Goal: Task Accomplishment & Management: Use online tool/utility

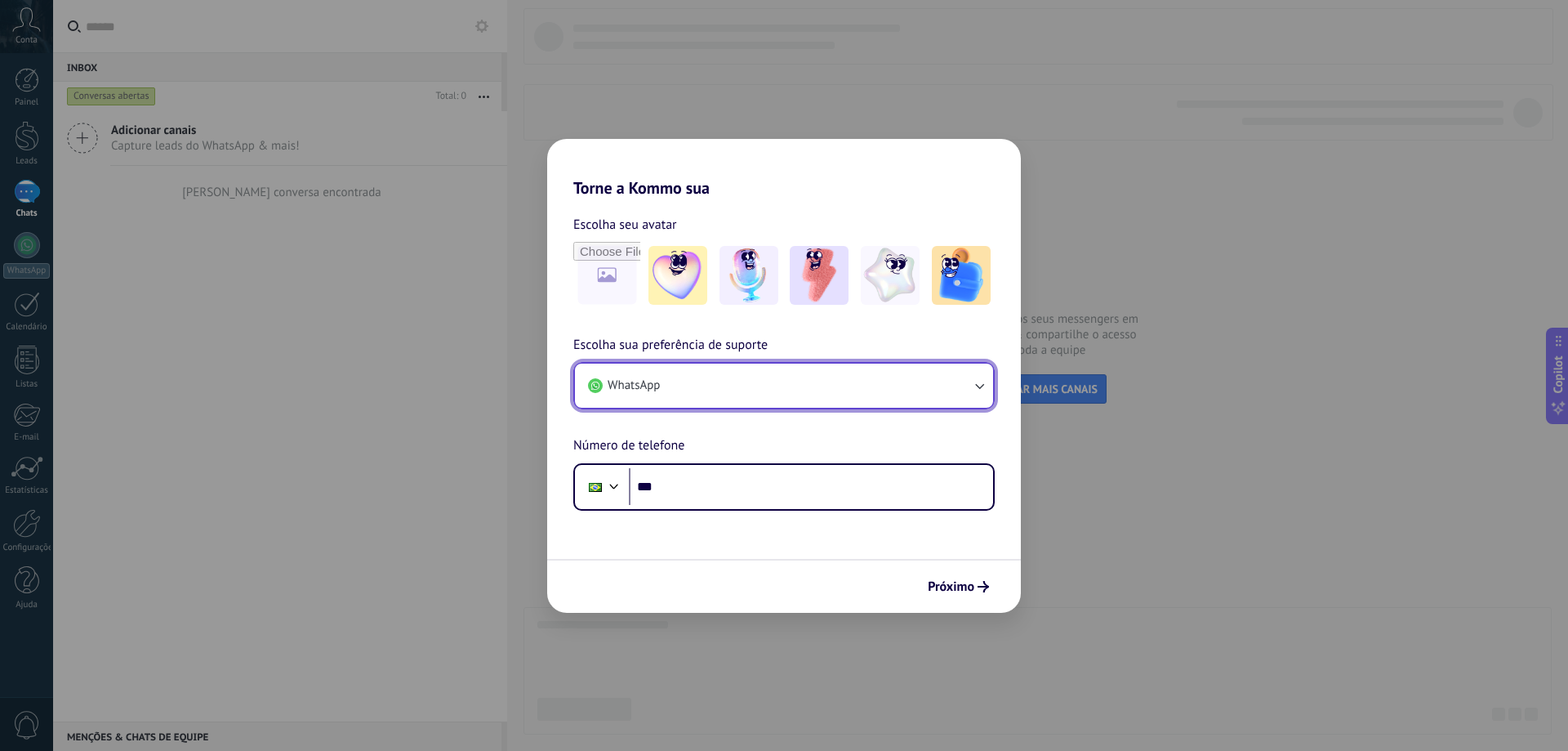
click at [842, 373] on button "WhatsApp" at bounding box center [783, 385] width 418 height 44
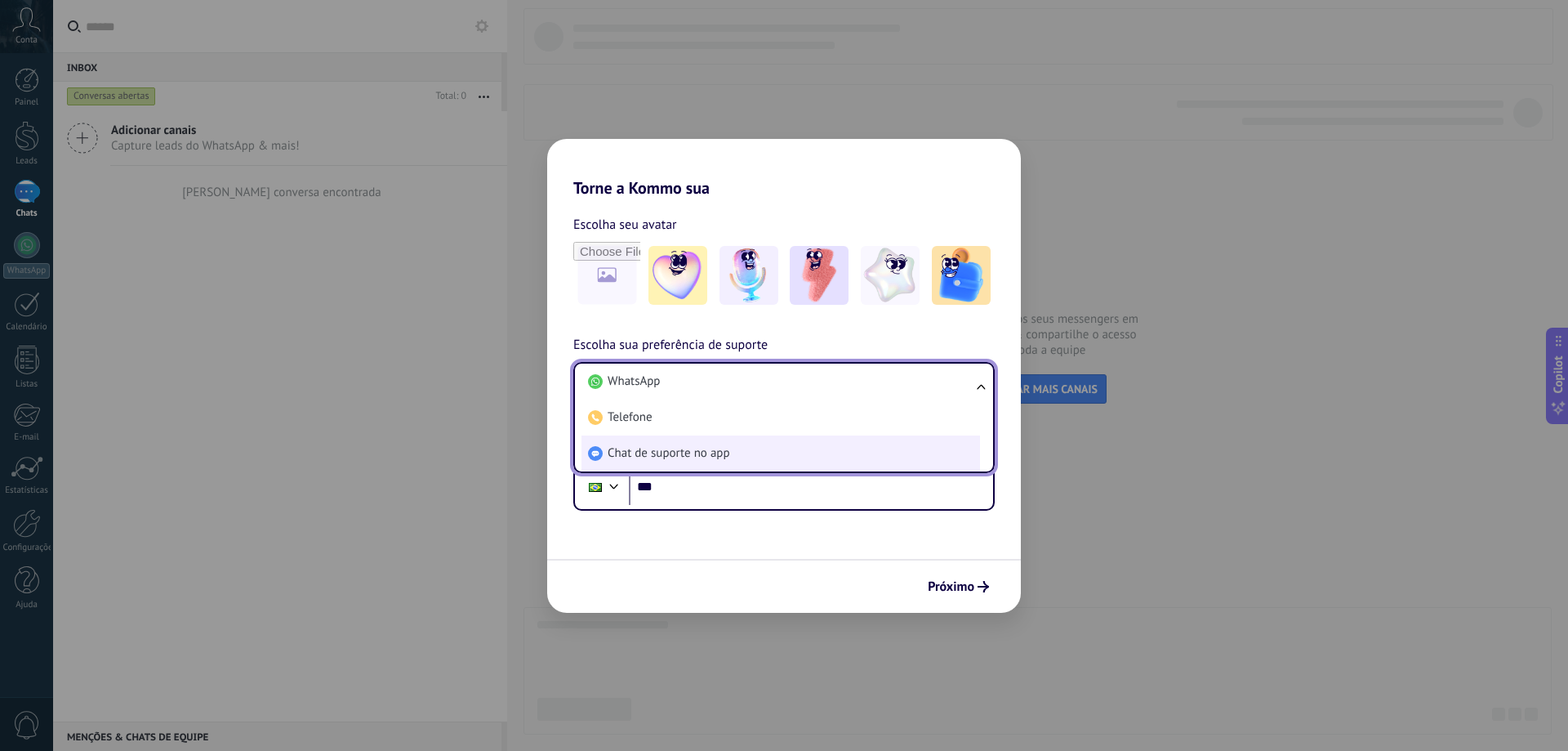
click at [655, 451] on span "Chat de suporte no app" at bounding box center [668, 453] width 123 height 16
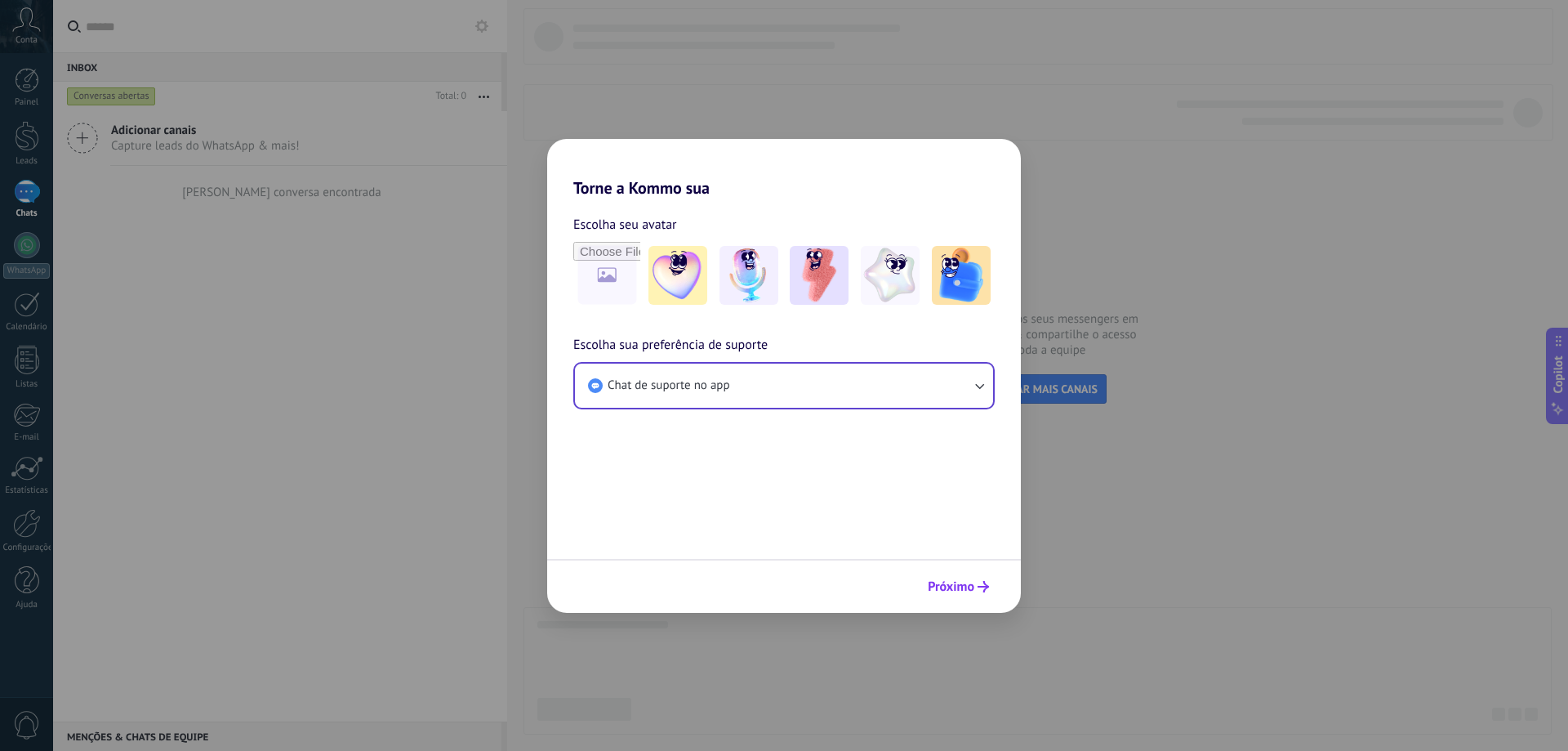
click at [976, 578] on button "Próximo" at bounding box center [958, 586] width 76 height 27
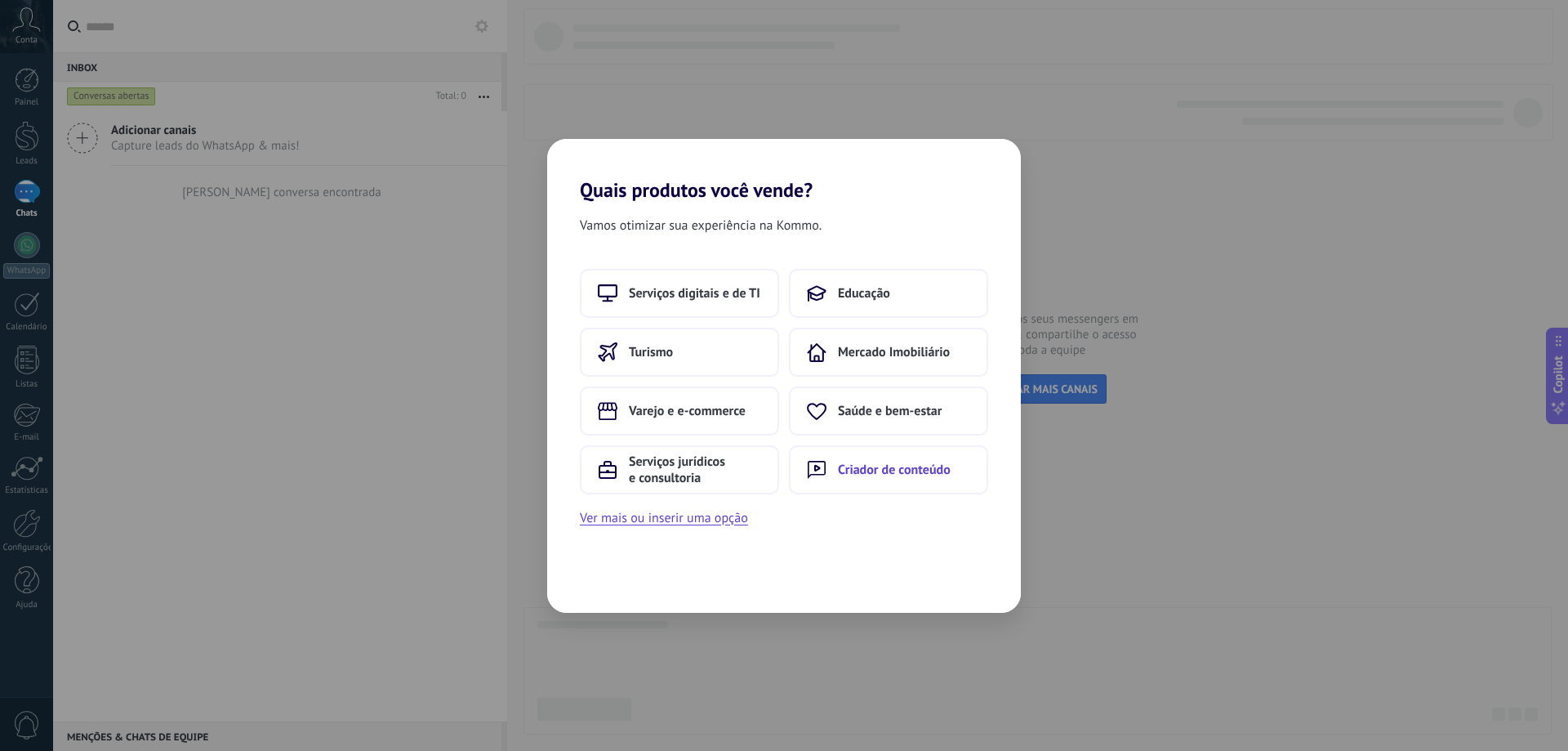
click at [859, 476] on span "Criador de conteúdo" at bounding box center [894, 469] width 112 height 16
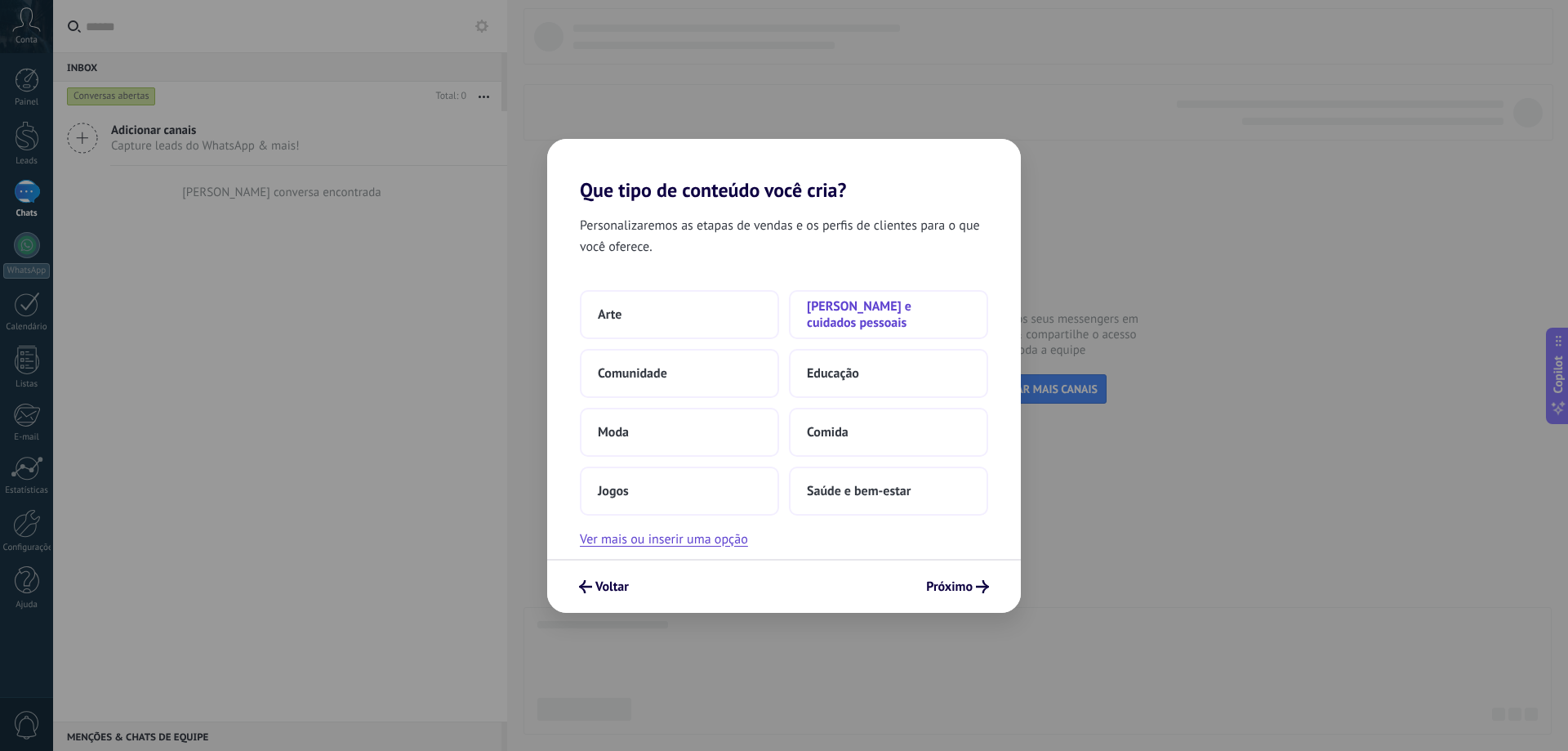
click at [909, 316] on span "[PERSON_NAME] e cuidados pessoais" at bounding box center [889, 314] width 163 height 33
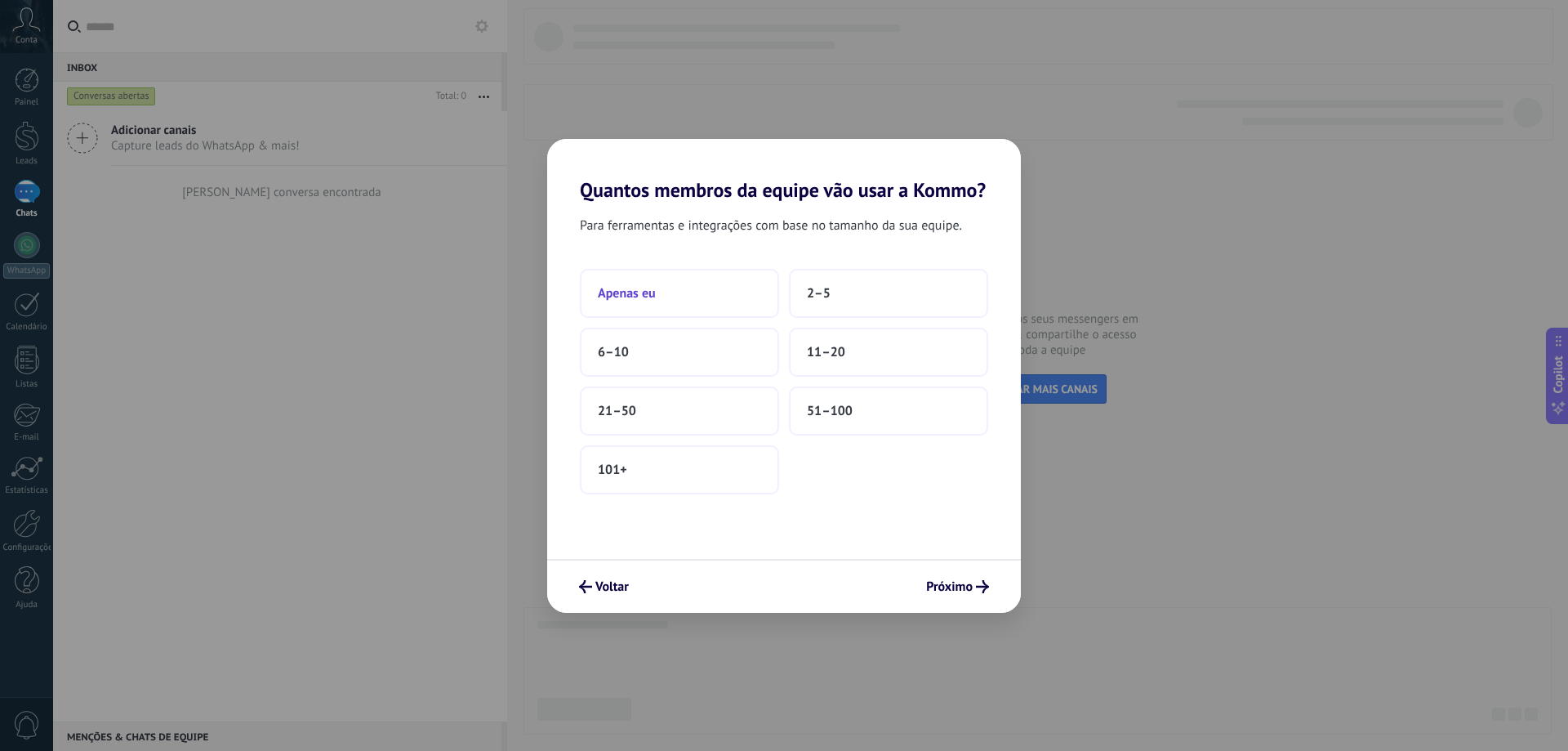
click at [657, 291] on button "Apenas eu" at bounding box center [679, 293] width 199 height 49
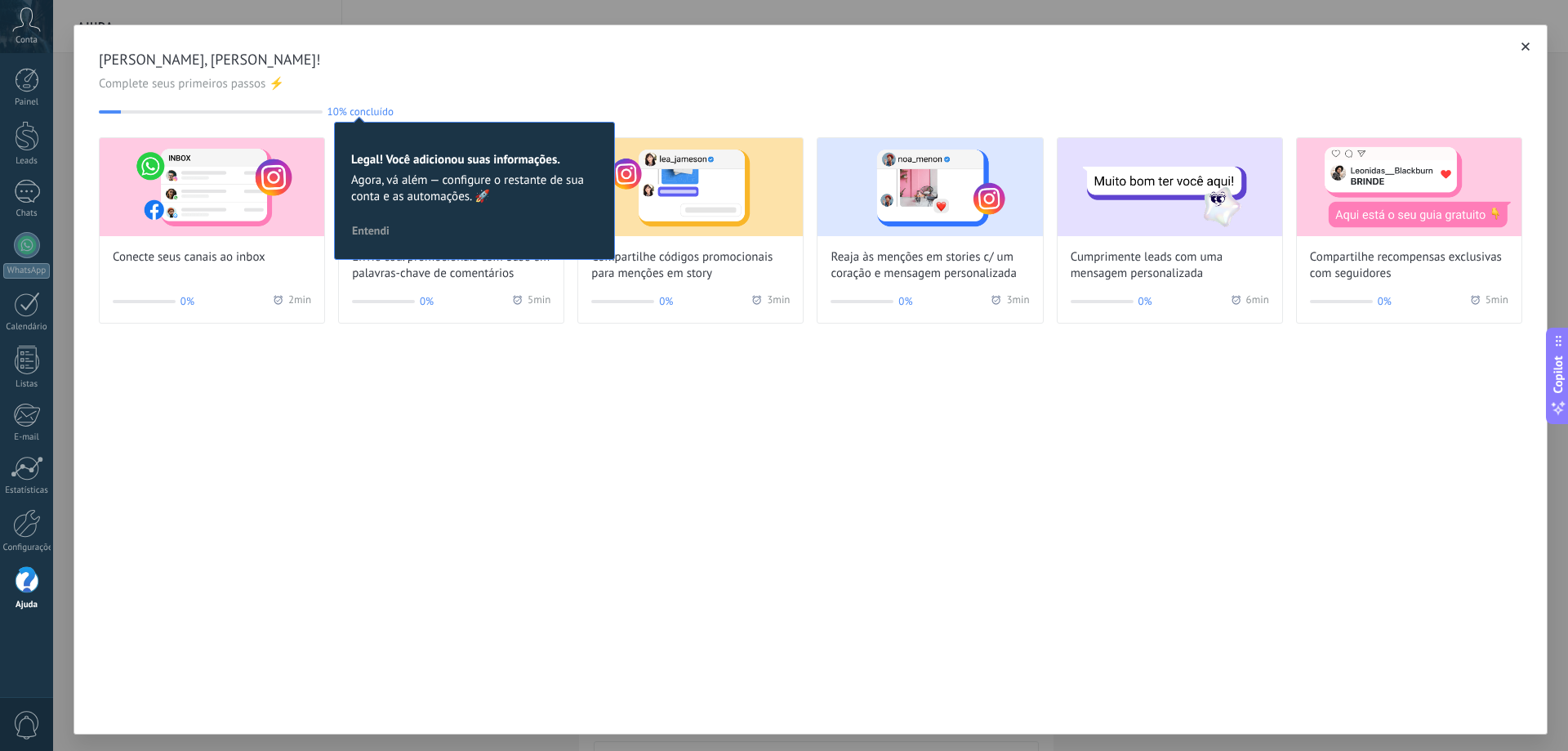
click at [635, 492] on div "[PERSON_NAME], [PERSON_NAME]! Complete seus primeiros passos ⚡ 10% concluído 10…" at bounding box center [811, 379] width 1474 height 710
click at [180, 203] on img at bounding box center [212, 187] width 225 height 98
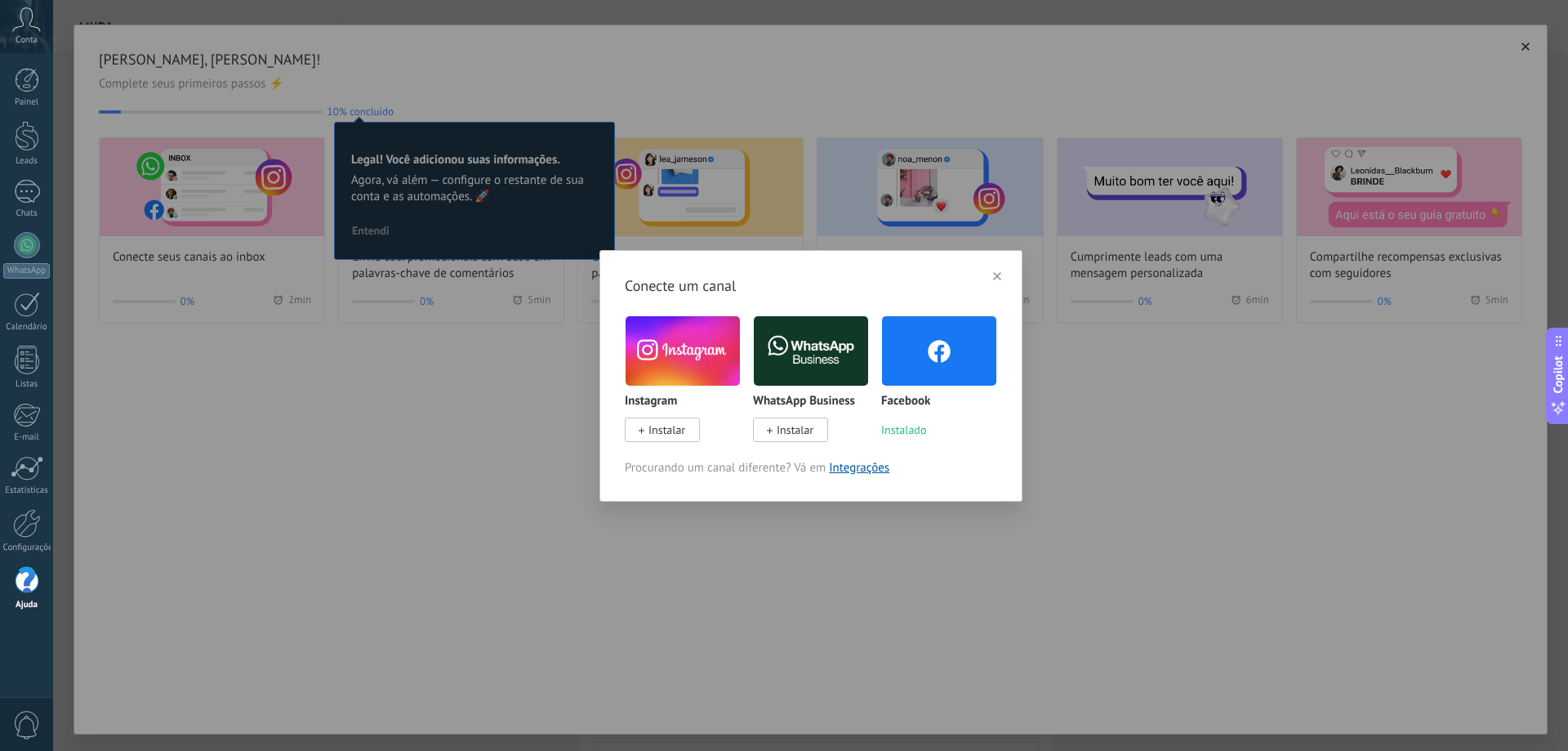
click at [804, 428] on span "Instalar" at bounding box center [794, 429] width 37 height 15
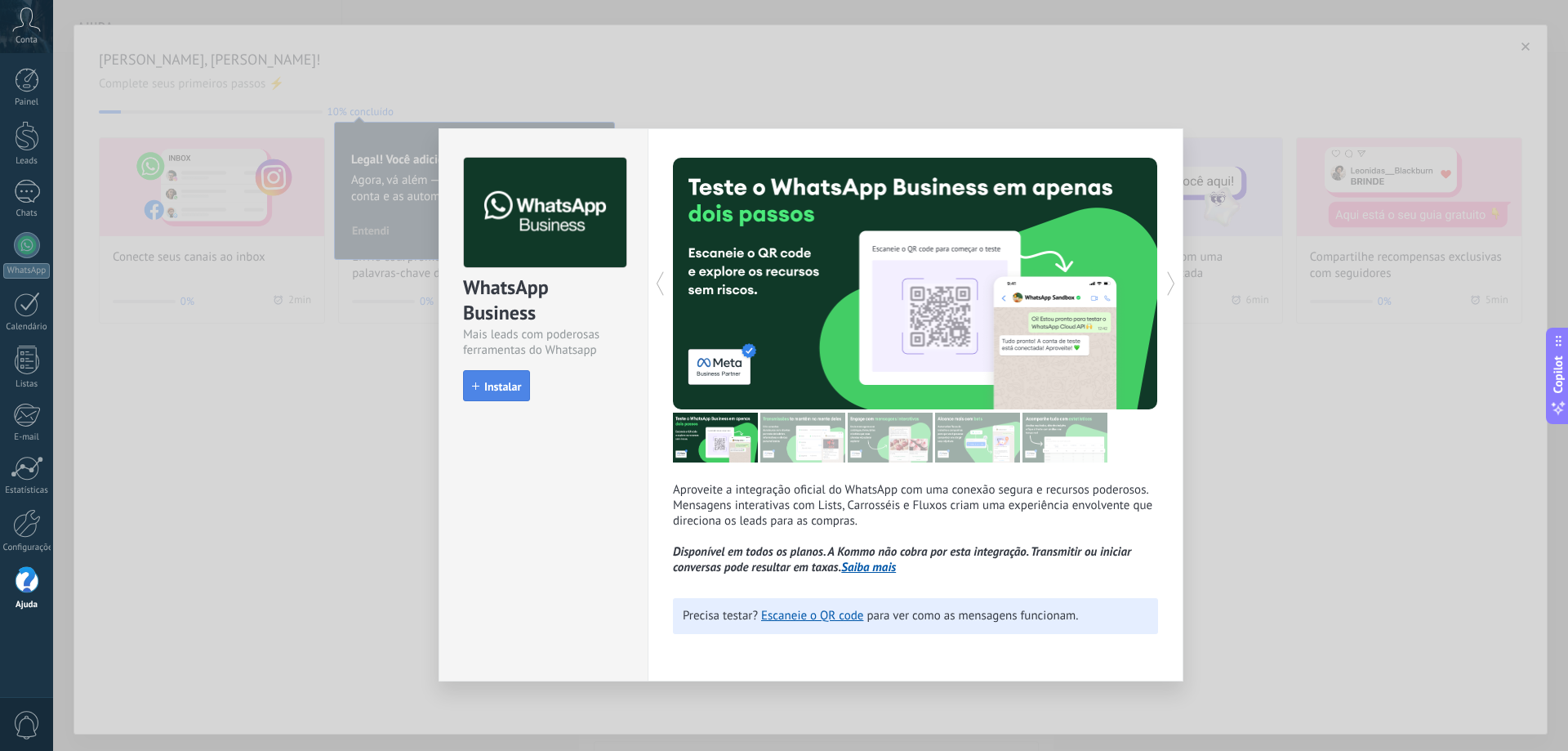
click at [510, 384] on span "Instalar" at bounding box center [503, 386] width 37 height 11
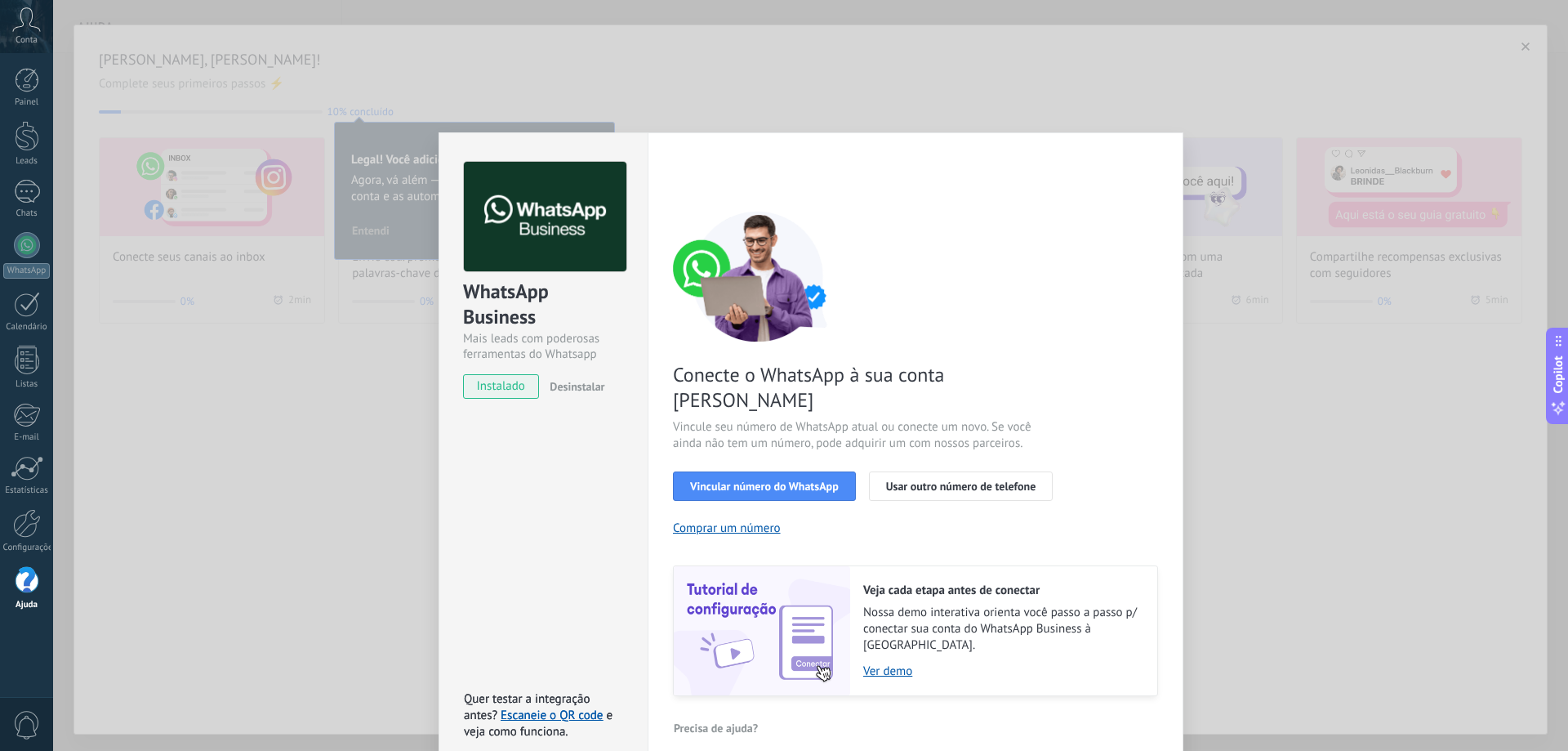
click at [959, 203] on div "< Voltar 1 Selecionar aplicativo 2 Conectar Facebook 3 Finalizar configuração C…" at bounding box center [915, 429] width 485 height 535
click at [1236, 511] on div "WhatsApp Business Mais leads com poderosas ferramentas do Whatsapp instalado De…" at bounding box center [811, 375] width 1515 height 751
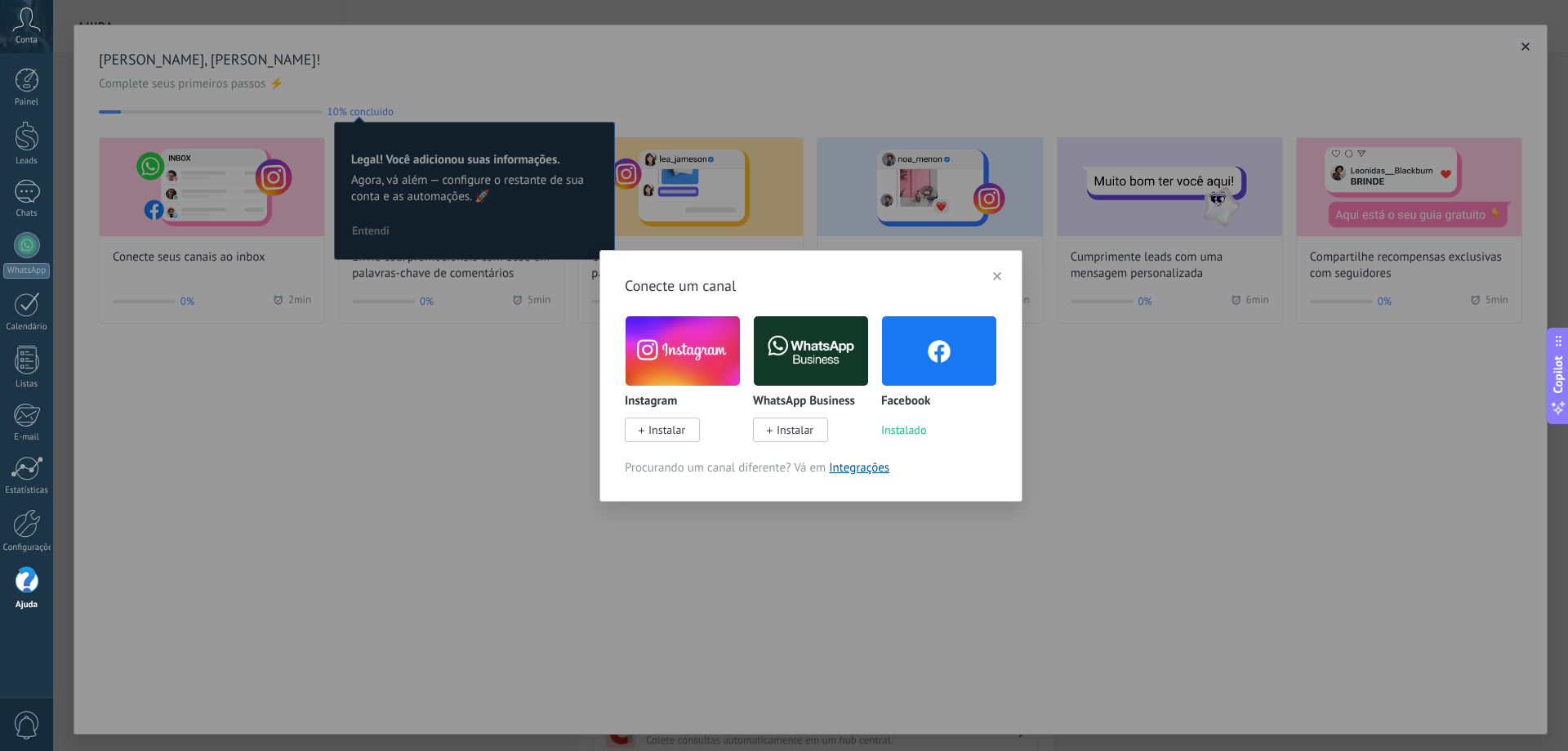
click at [1000, 276] on icon "button" at bounding box center [998, 276] width 9 height 9
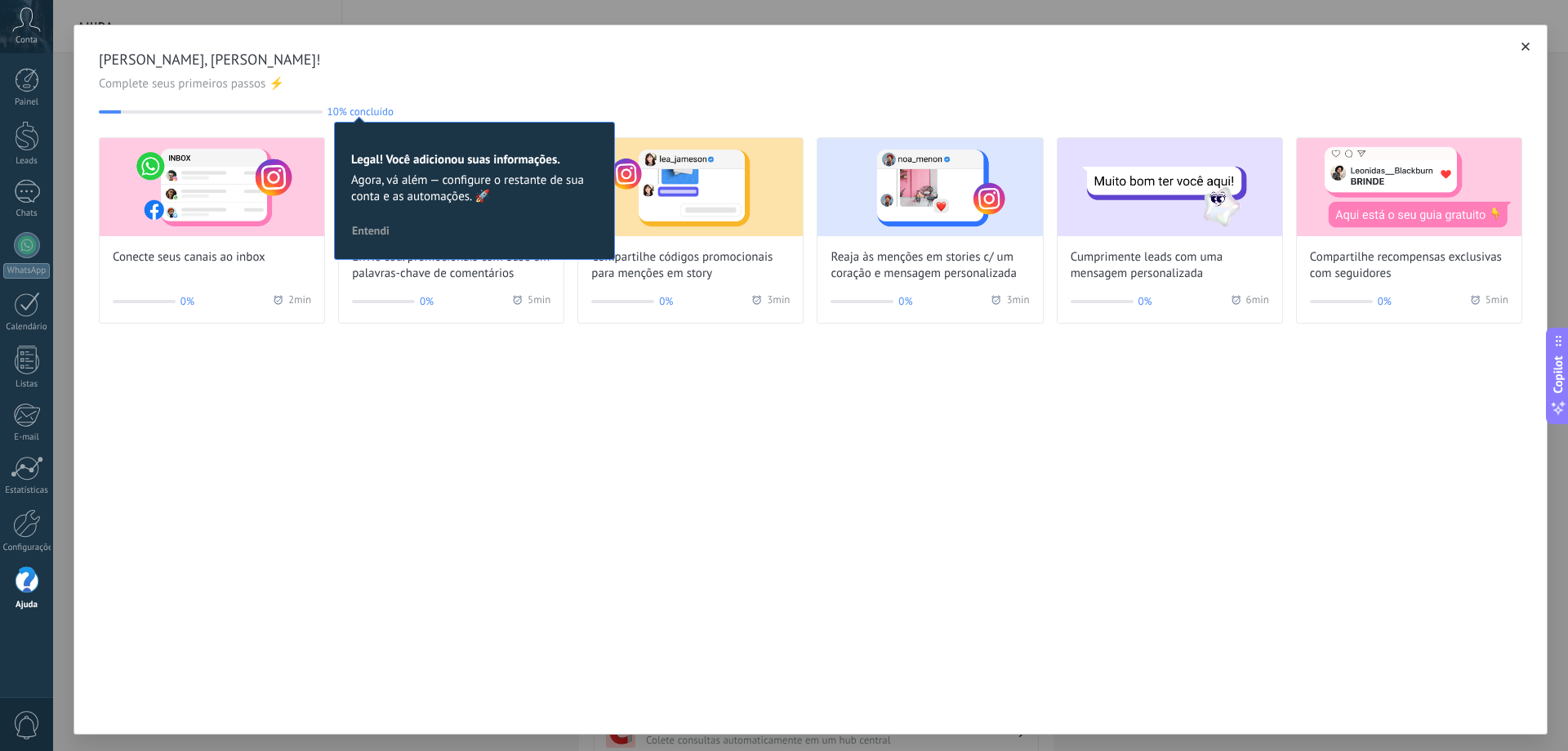
click at [1522, 46] on icon "button" at bounding box center [1526, 47] width 9 height 9
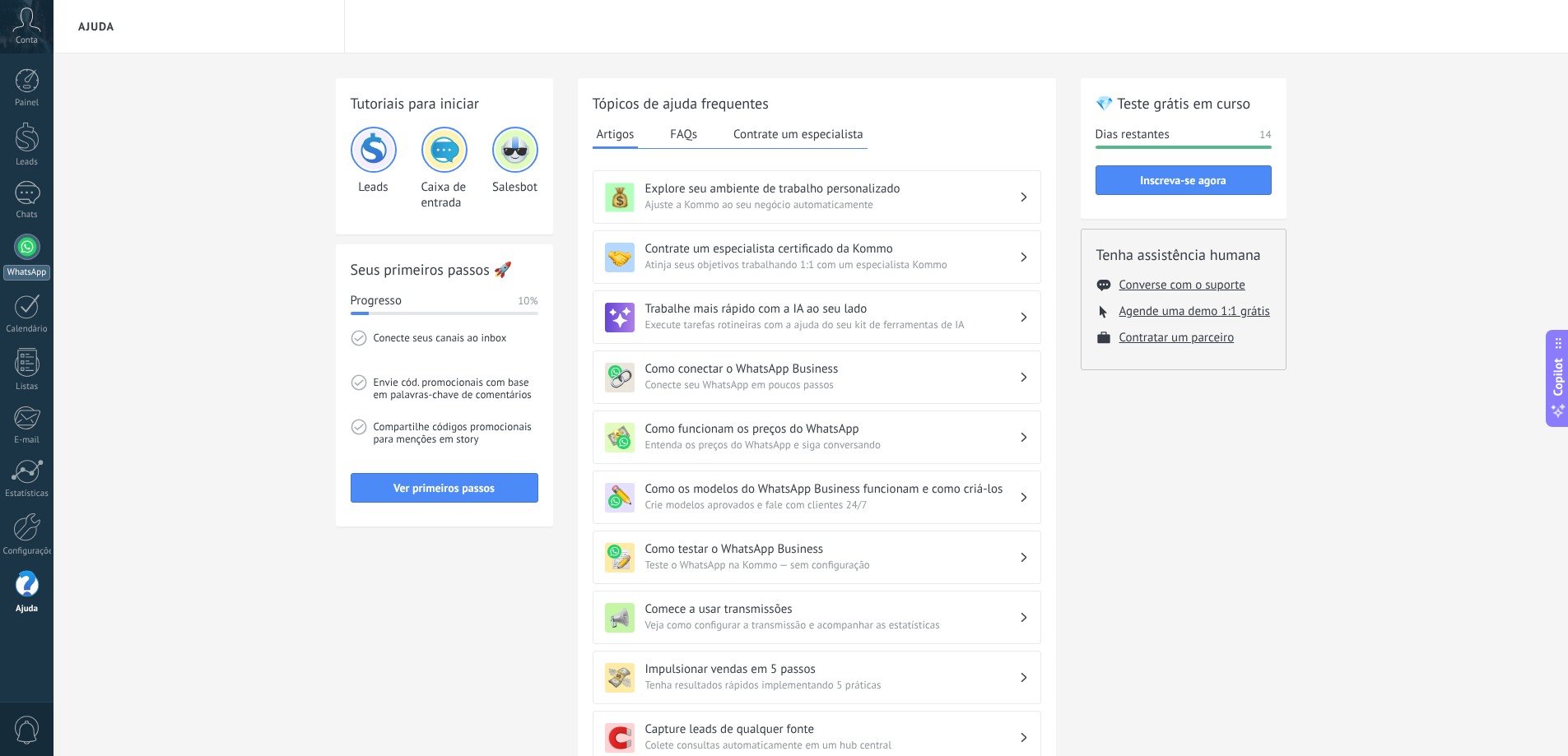
click at [28, 238] on div at bounding box center [27, 246] width 26 height 26
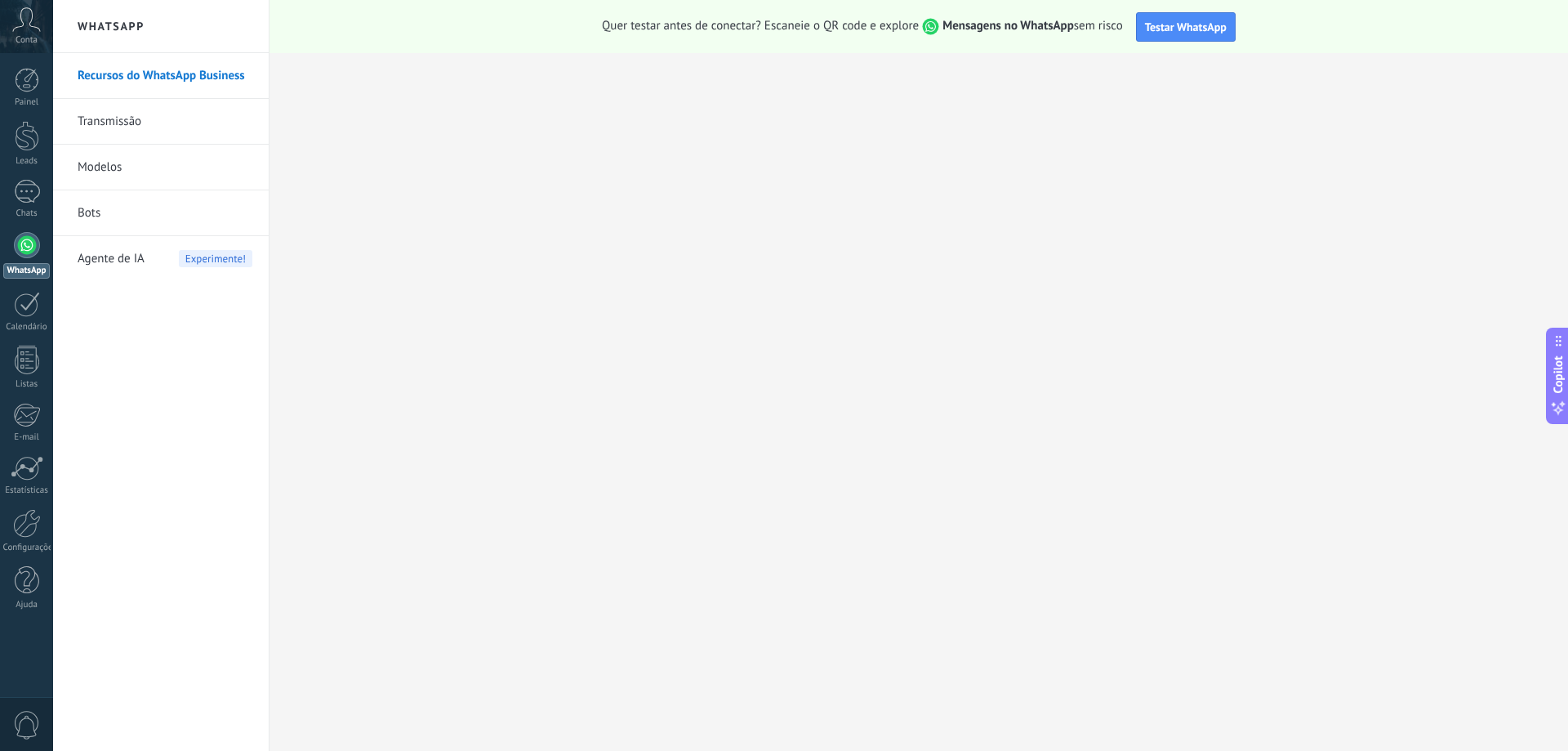
click at [119, 124] on link "Transmissão" at bounding box center [165, 121] width 175 height 45
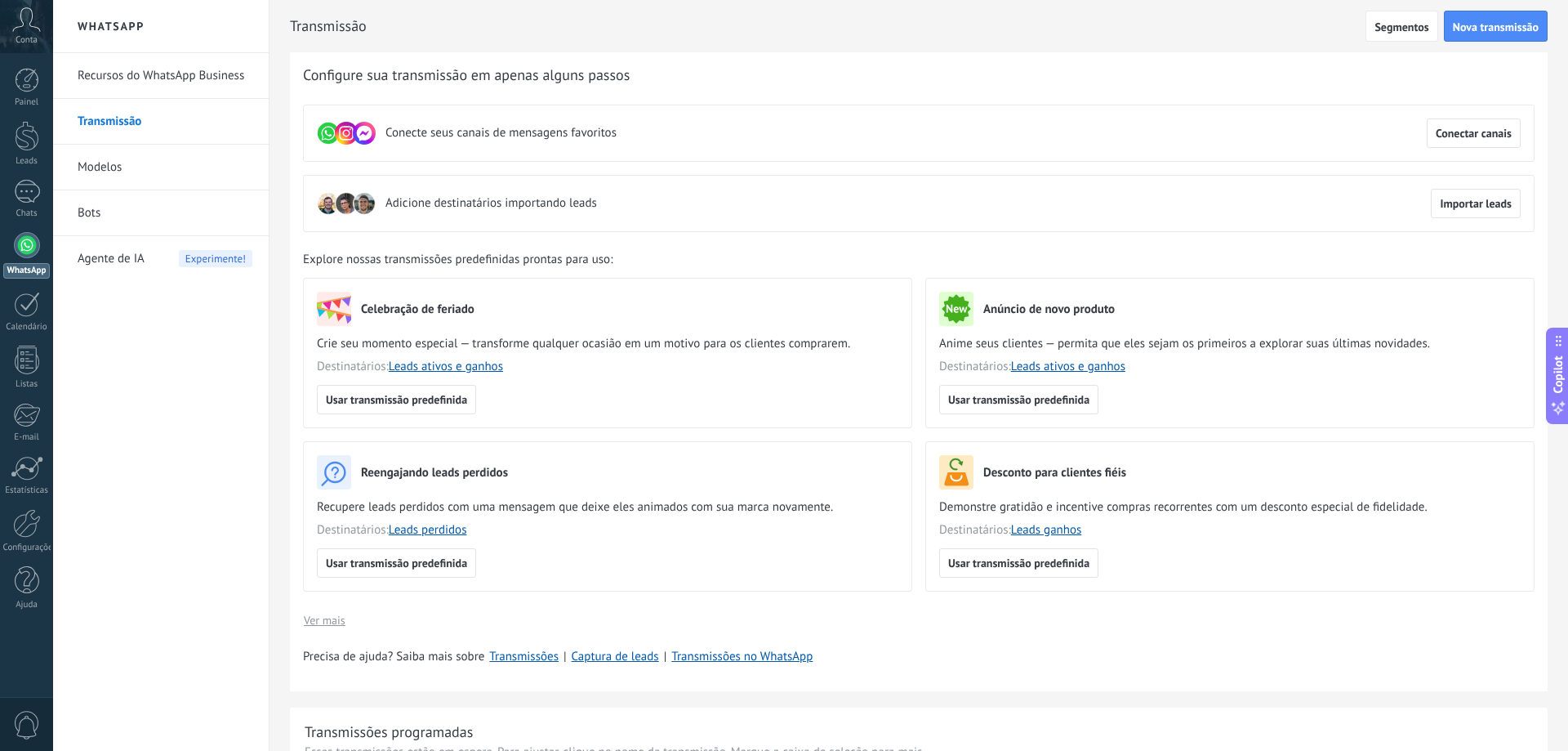
click at [162, 77] on link "Recursos do WhatsApp Business" at bounding box center [165, 76] width 175 height 45
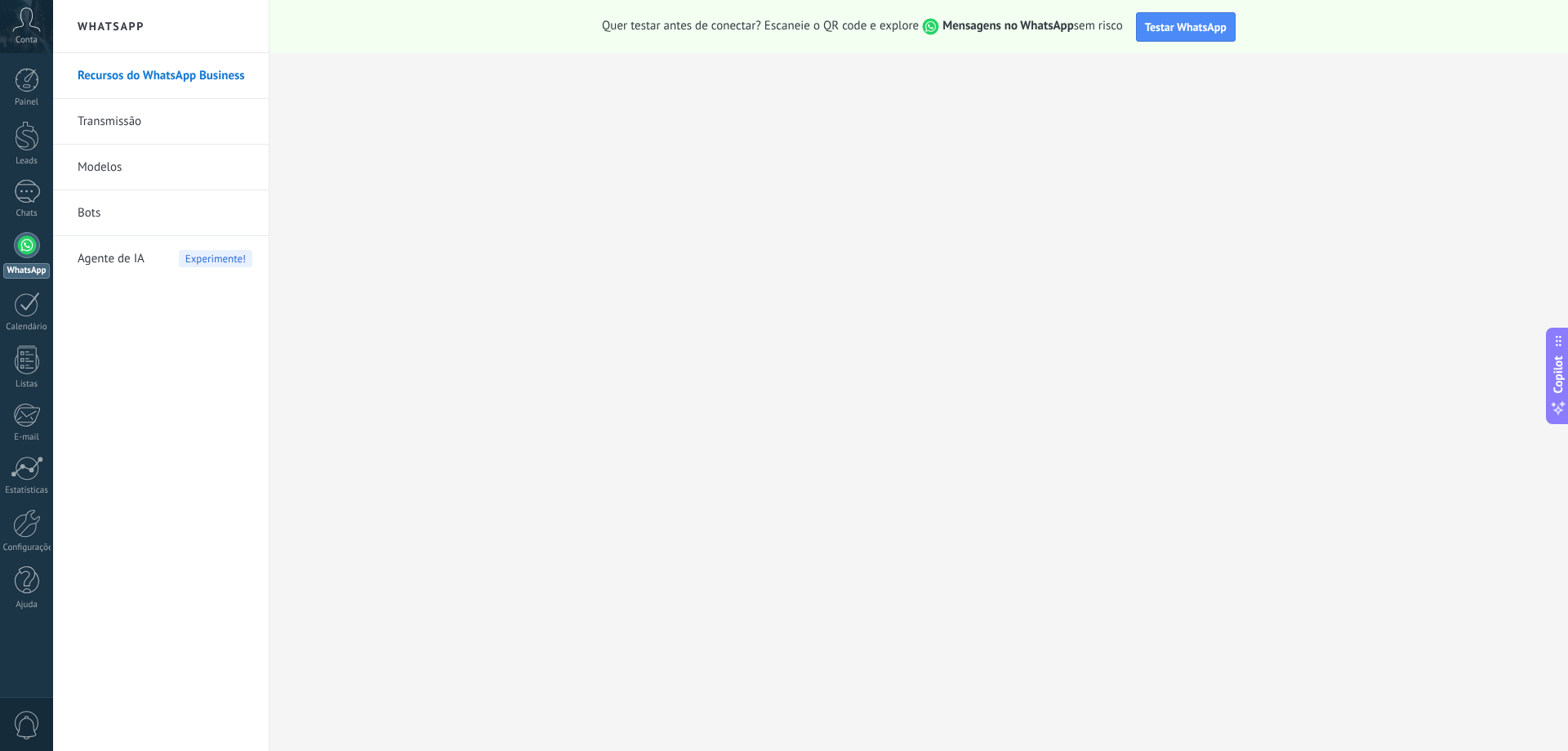
click at [116, 169] on link "Modelos" at bounding box center [165, 167] width 175 height 45
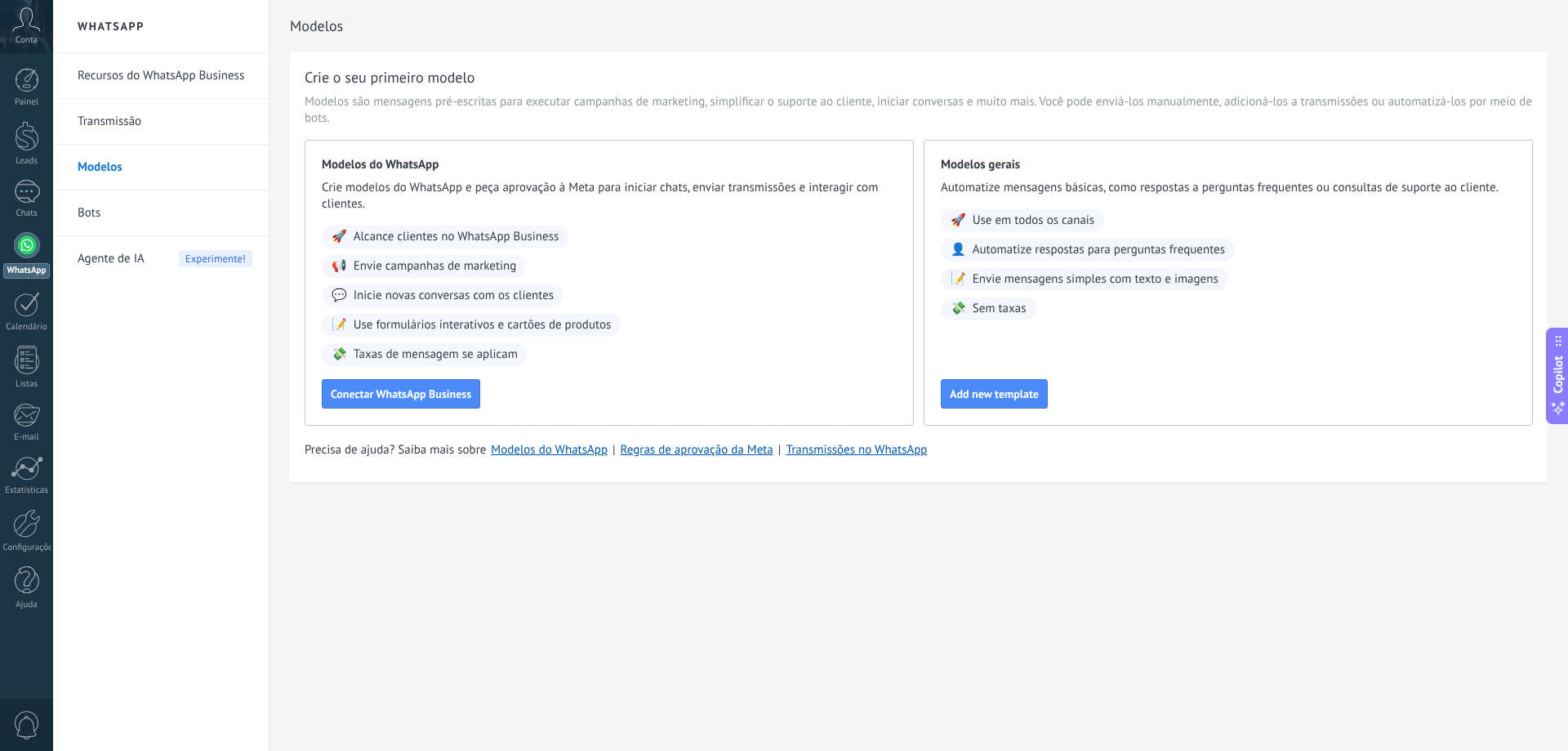
click at [101, 212] on link "Bots" at bounding box center [165, 213] width 175 height 45
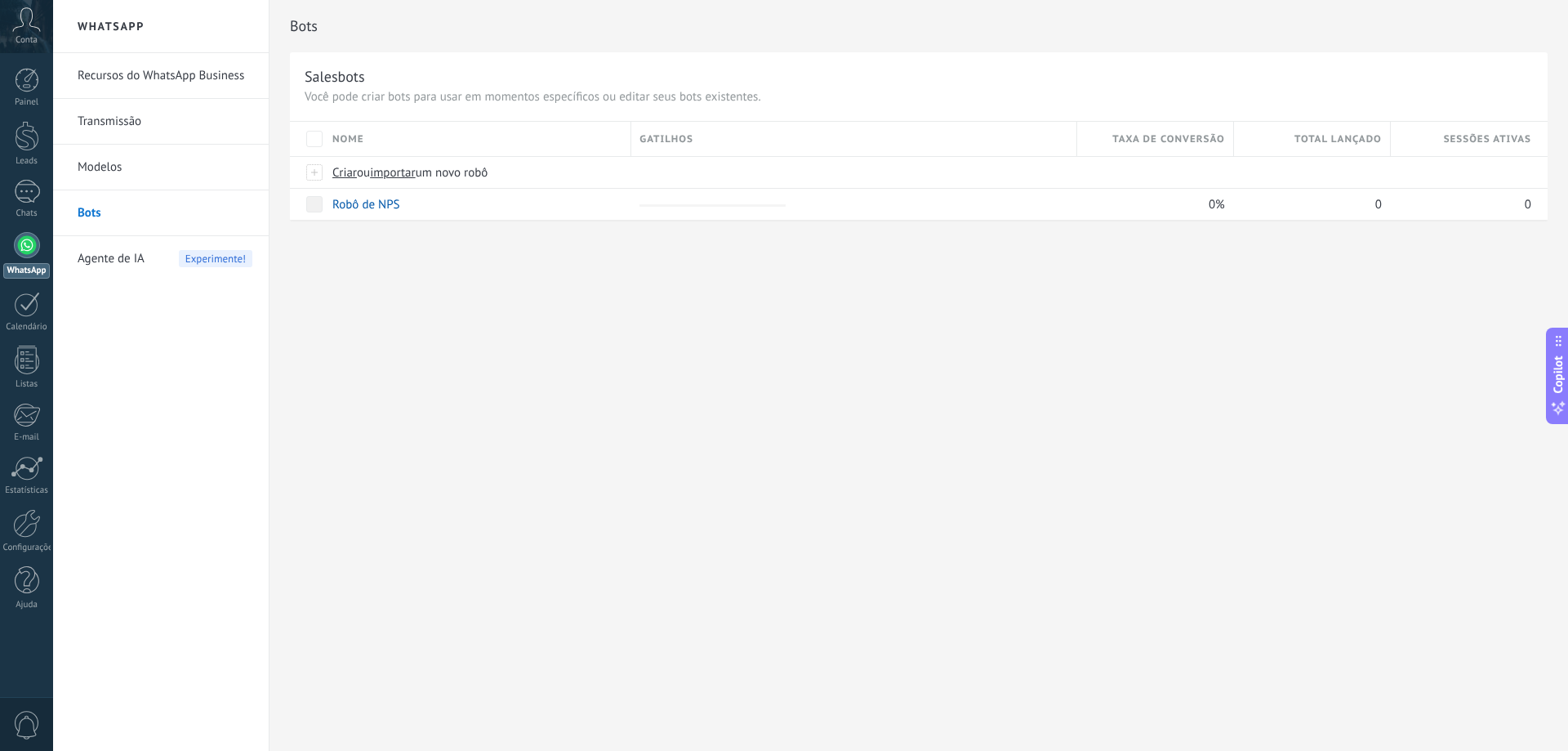
click at [111, 260] on span "Agente de IA" at bounding box center [111, 258] width 67 height 45
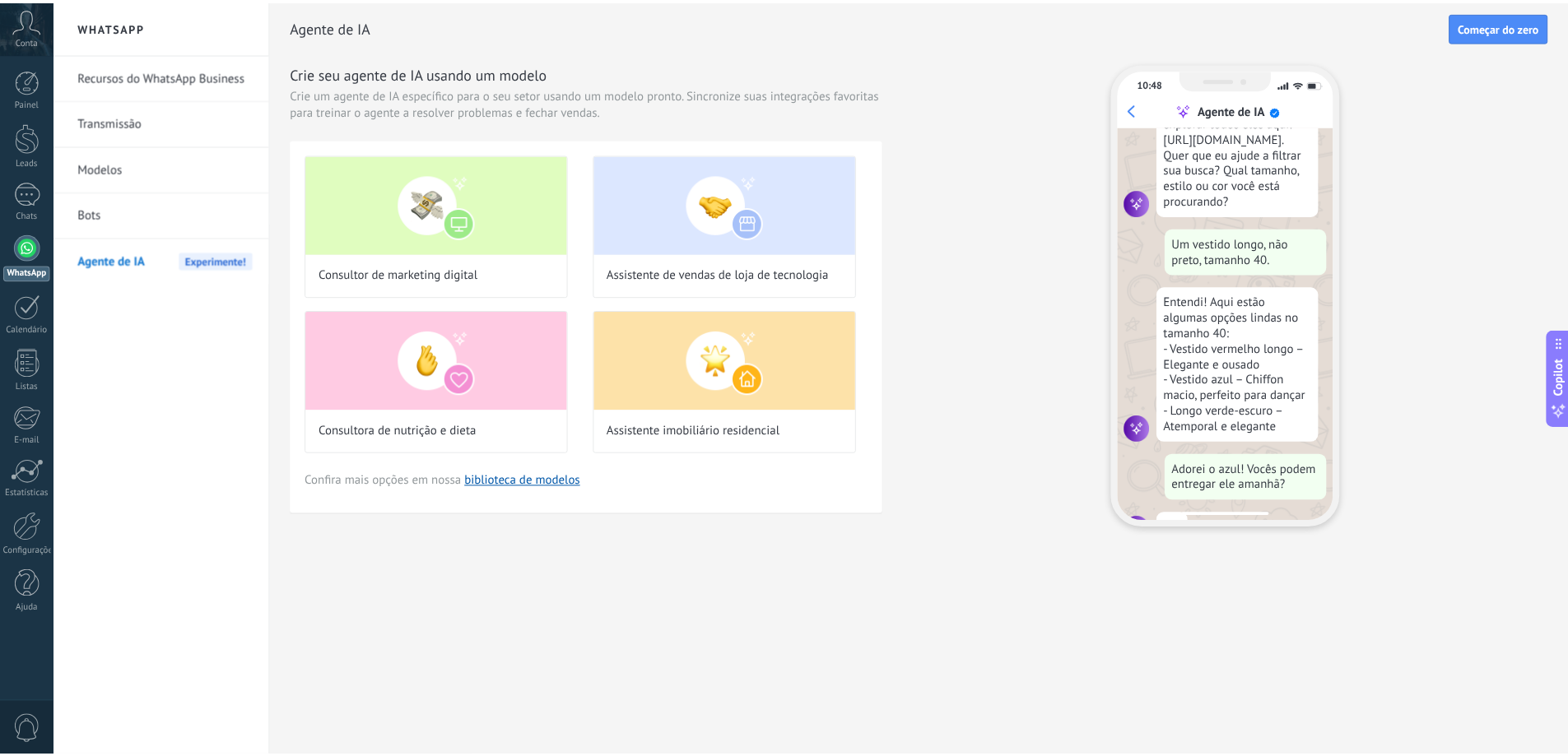
scroll to position [150, 0]
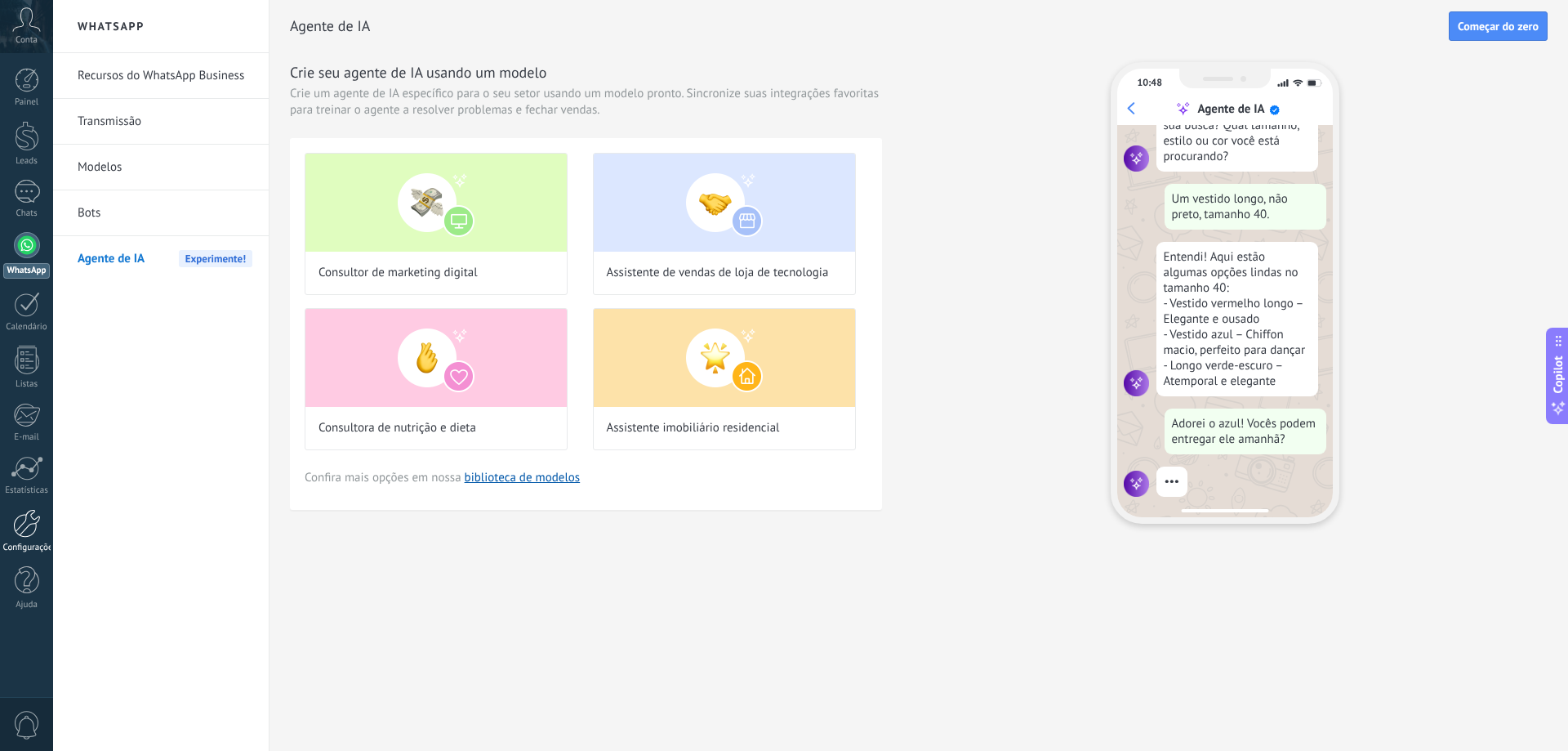
click at [33, 527] on div at bounding box center [27, 523] width 27 height 28
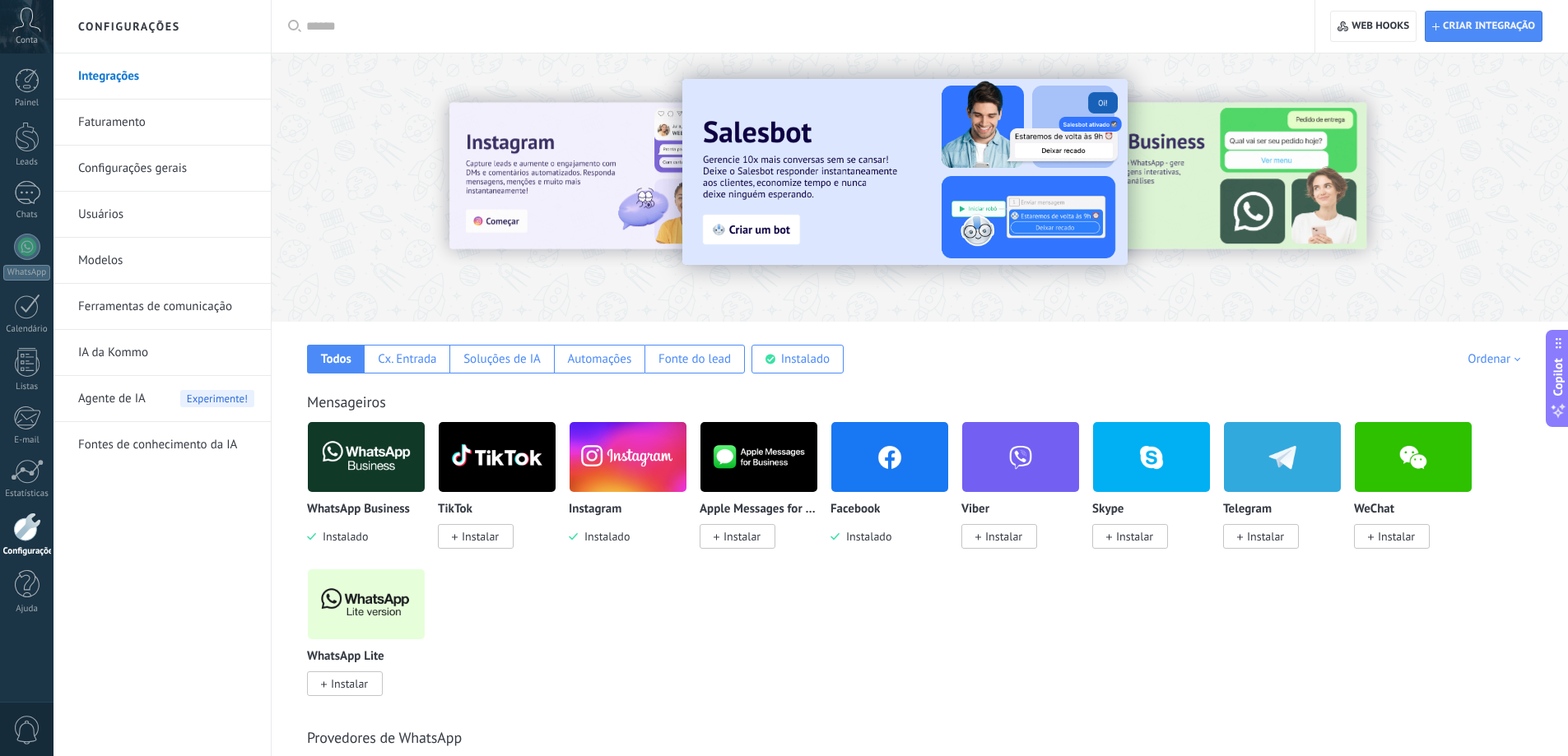
click at [150, 305] on link "Ferramentas de comunicação" at bounding box center [166, 306] width 176 height 46
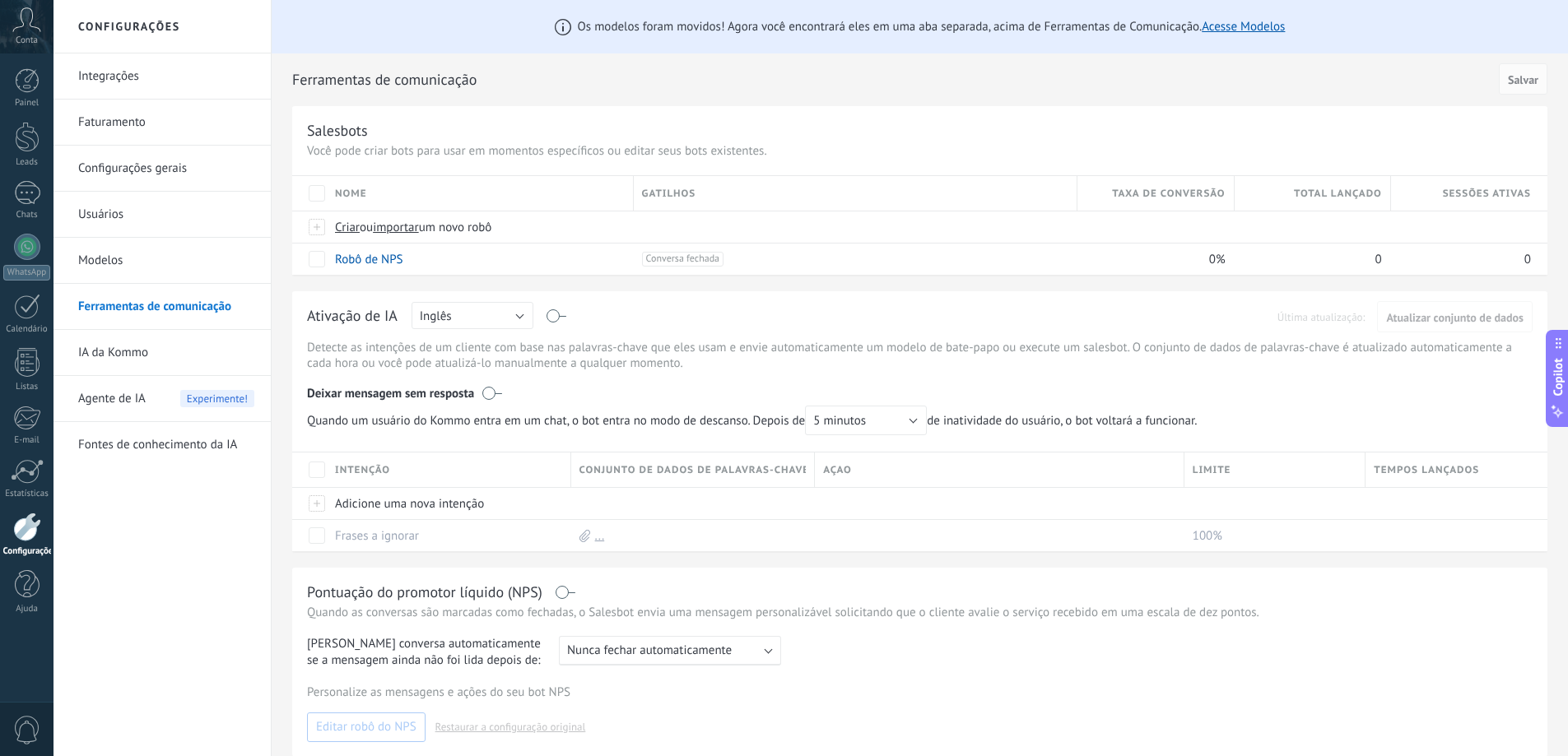
click at [119, 74] on link "Integrações" at bounding box center [166, 76] width 176 height 46
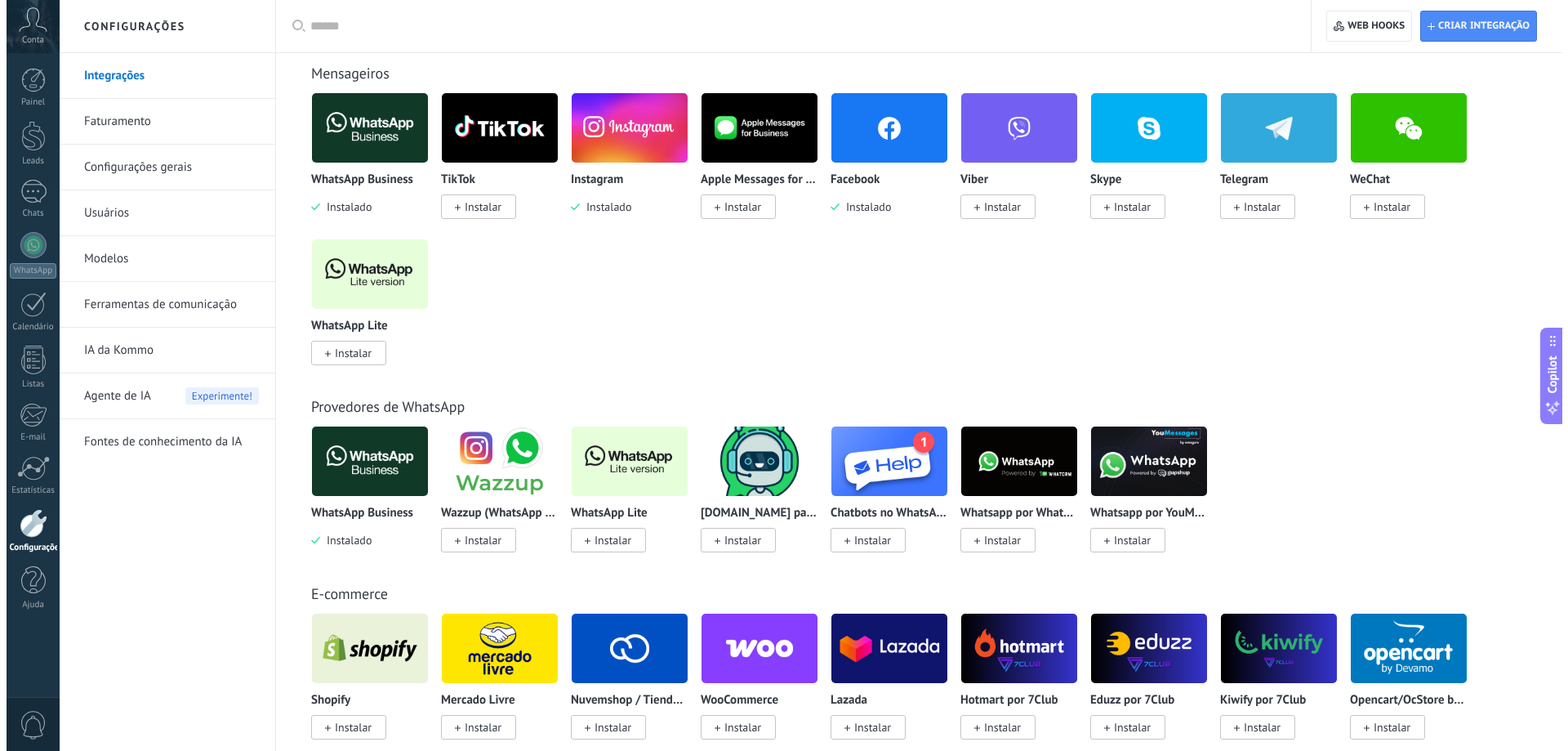
scroll to position [327, 0]
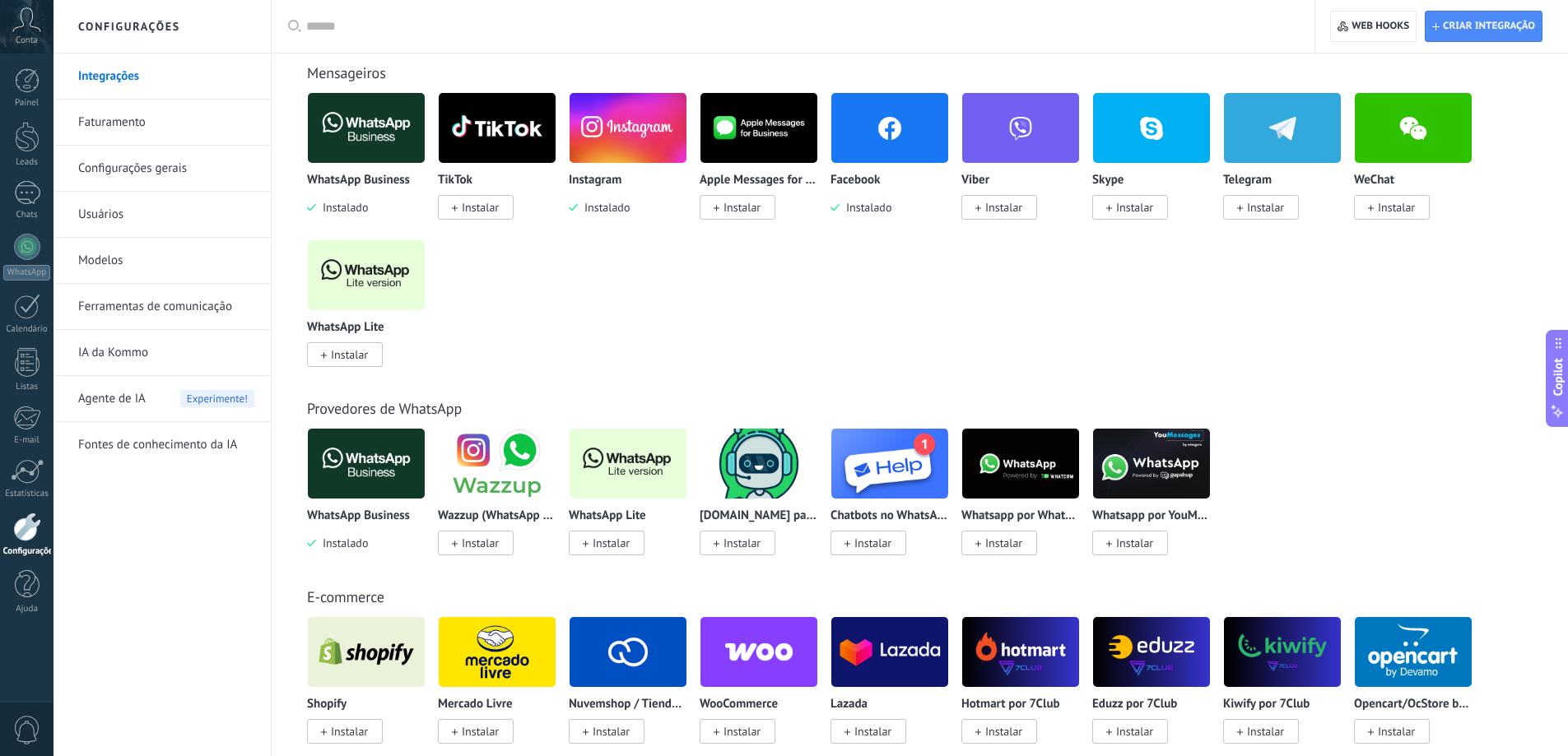
click at [376, 462] on img at bounding box center [366, 463] width 117 height 79
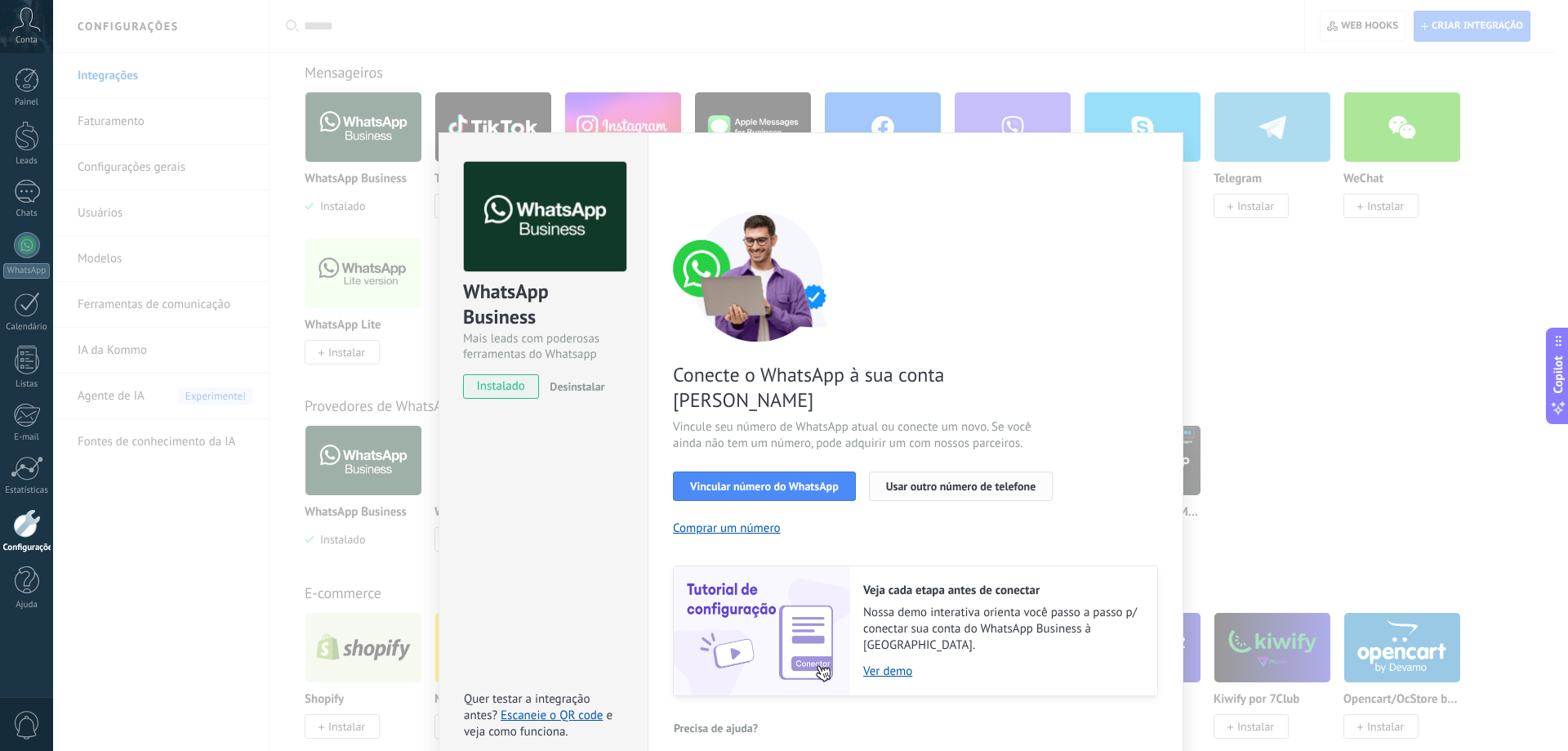
click at [953, 471] on button "Usar outro número de telefone" at bounding box center [961, 486] width 184 height 29
click at [979, 481] on span "Usar outro número de telefone" at bounding box center [961, 486] width 150 height 11
